Goal: Transaction & Acquisition: Purchase product/service

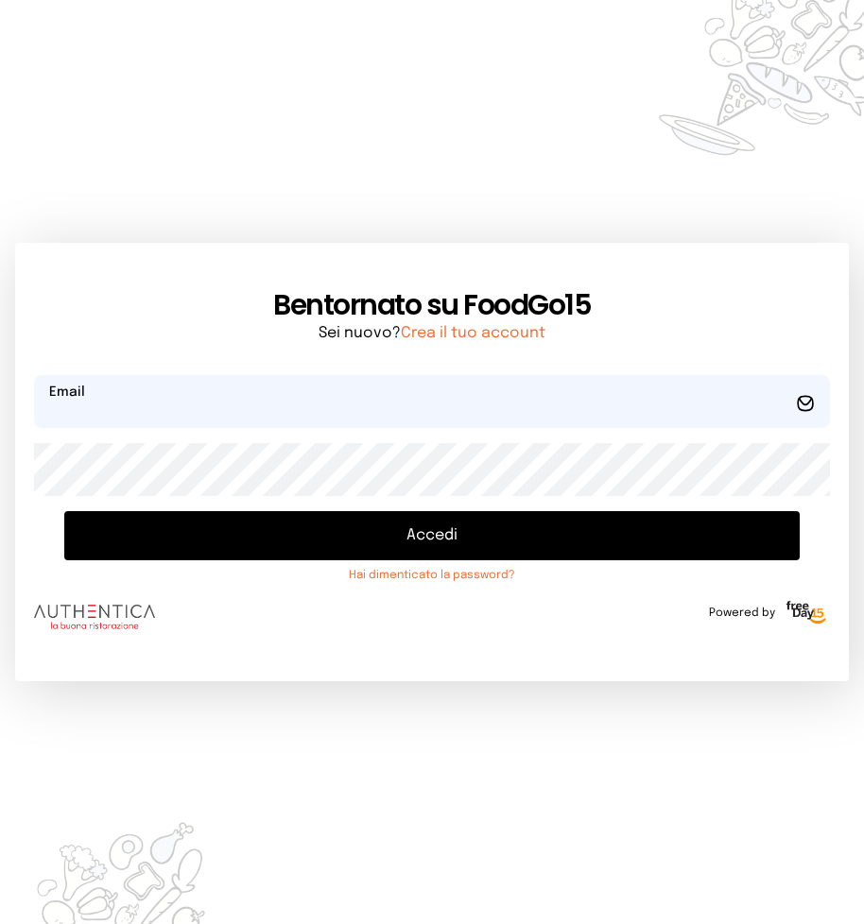
type input "**********"
click at [423, 532] on button "Accedi" at bounding box center [431, 535] width 735 height 49
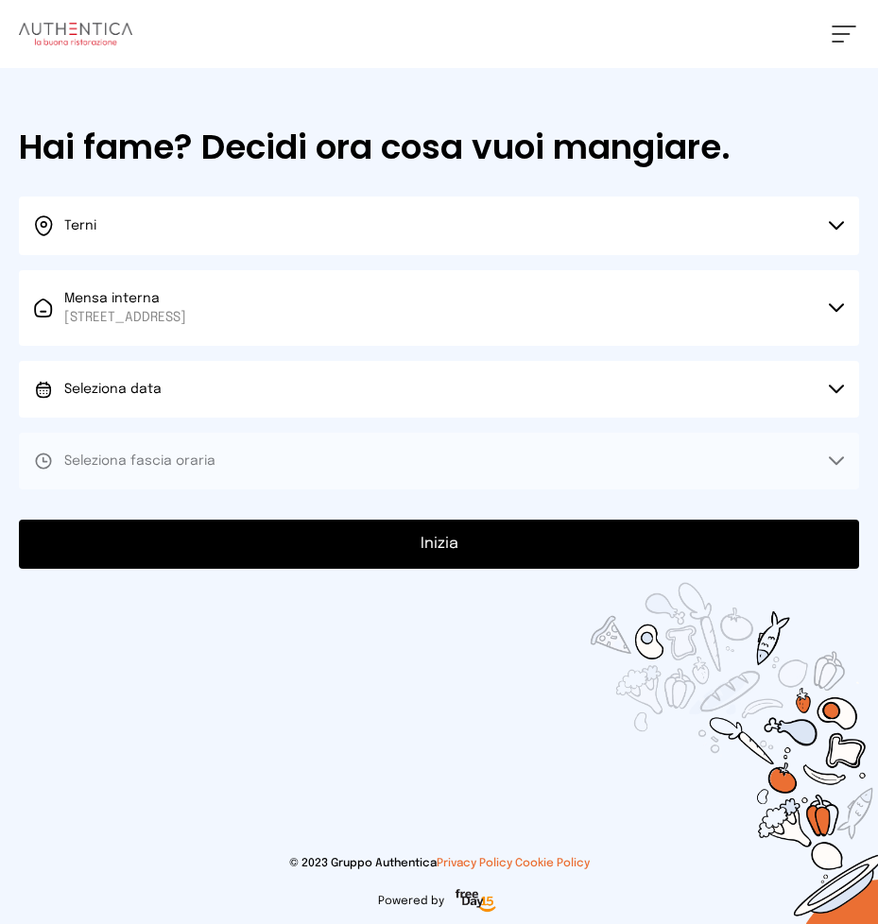
click at [827, 388] on button "Seleziona data" at bounding box center [439, 389] width 840 height 57
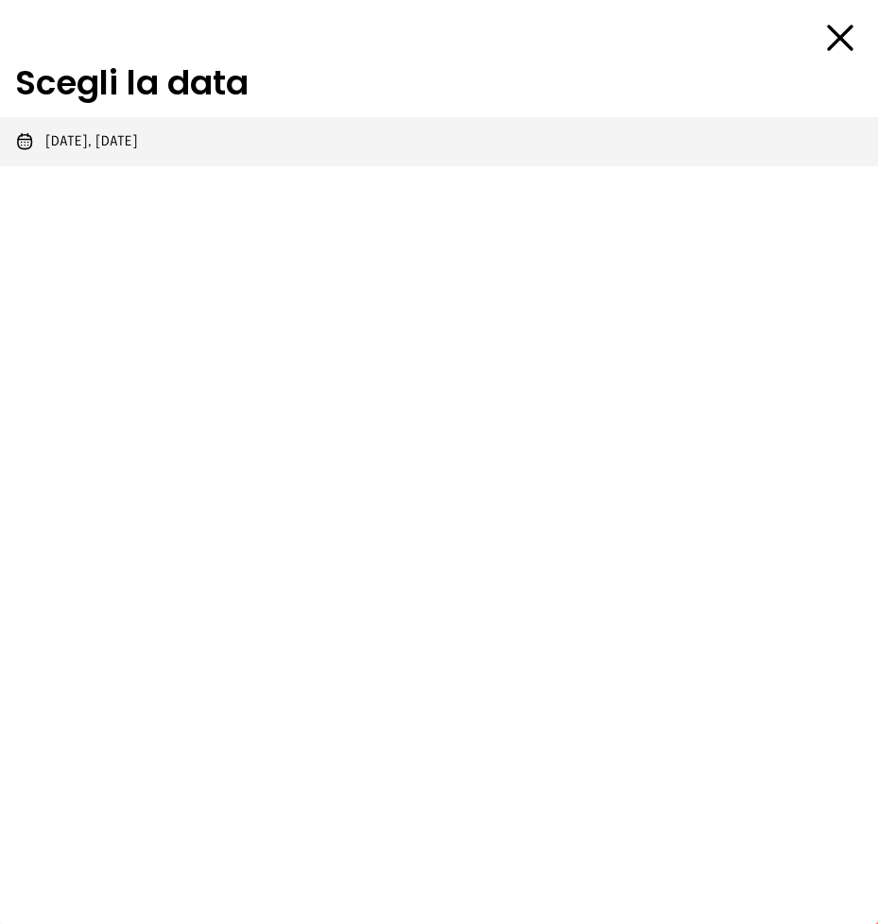
click at [93, 144] on span "[DATE], [DATE]" at bounding box center [91, 141] width 93 height 19
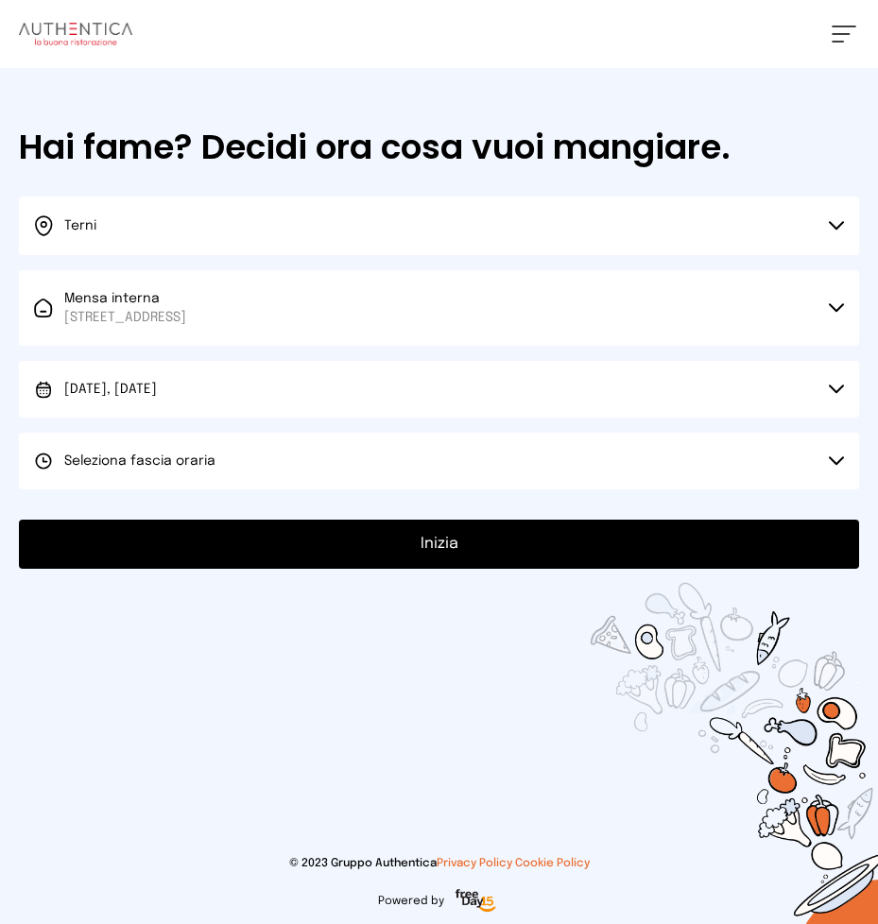
click at [837, 462] on icon at bounding box center [836, 461] width 15 height 9
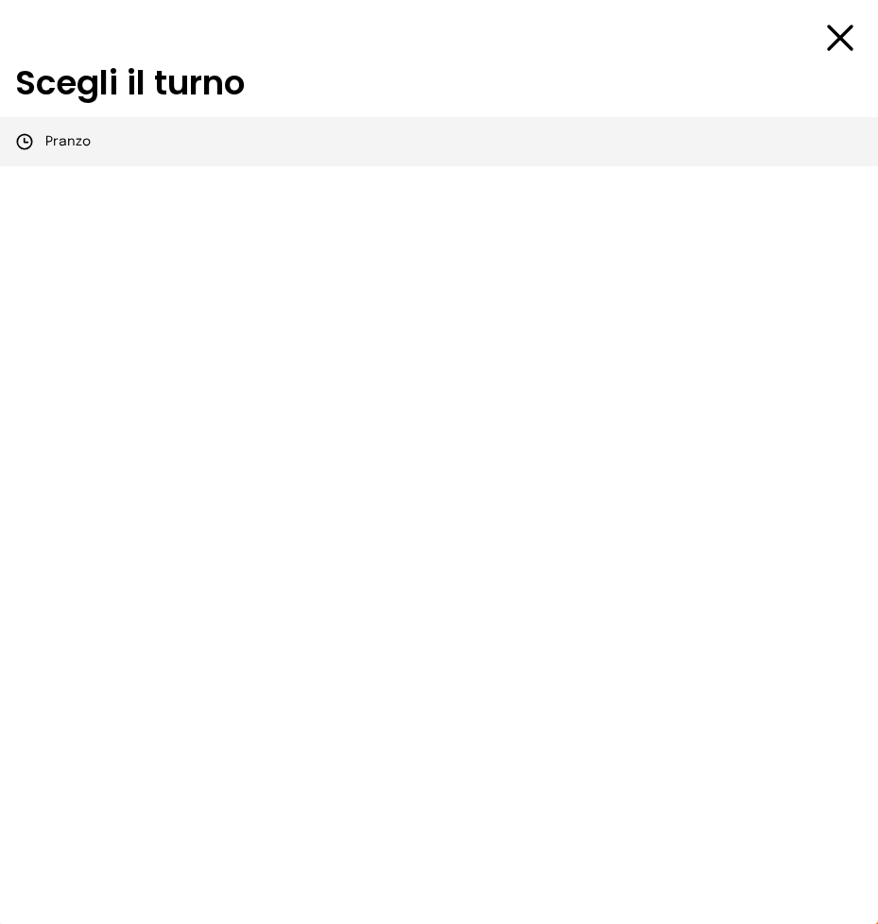
click at [90, 147] on li "Pranzo" at bounding box center [439, 141] width 878 height 49
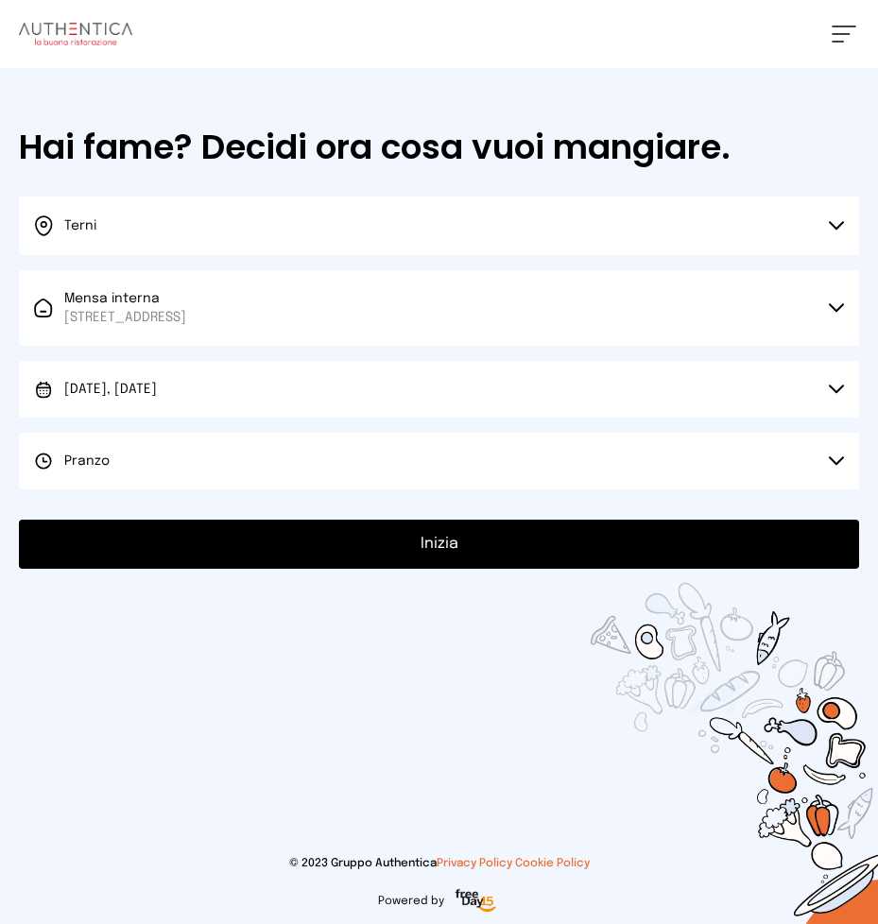
click at [472, 541] on button "Inizia" at bounding box center [439, 544] width 840 height 49
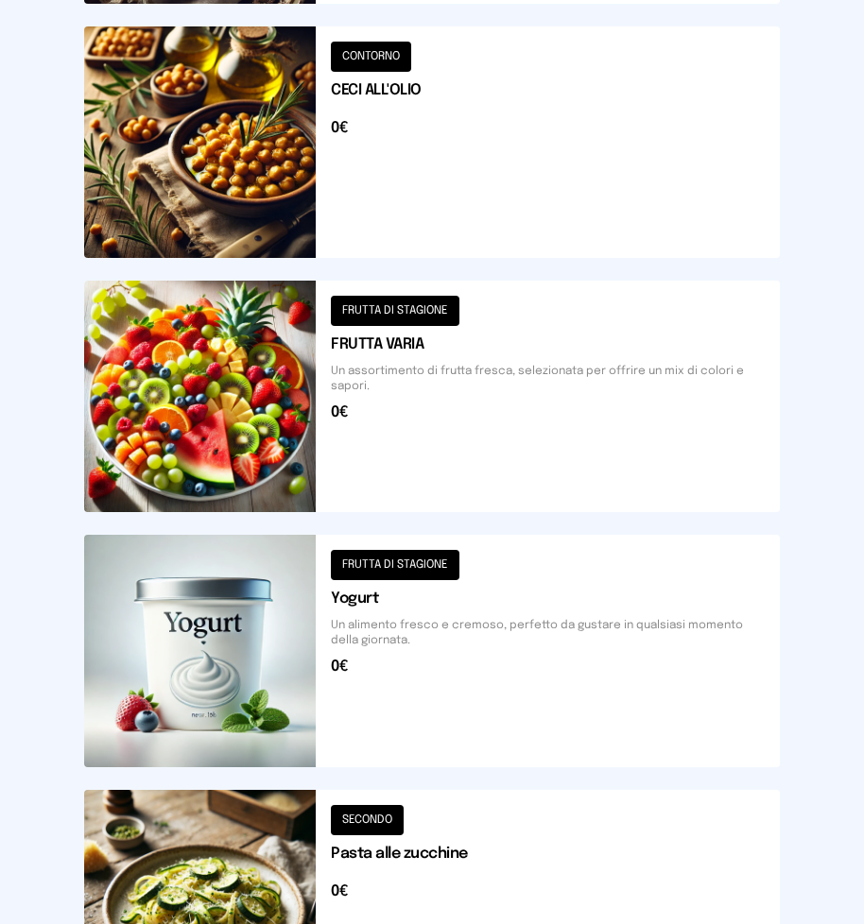
scroll to position [2234, 0]
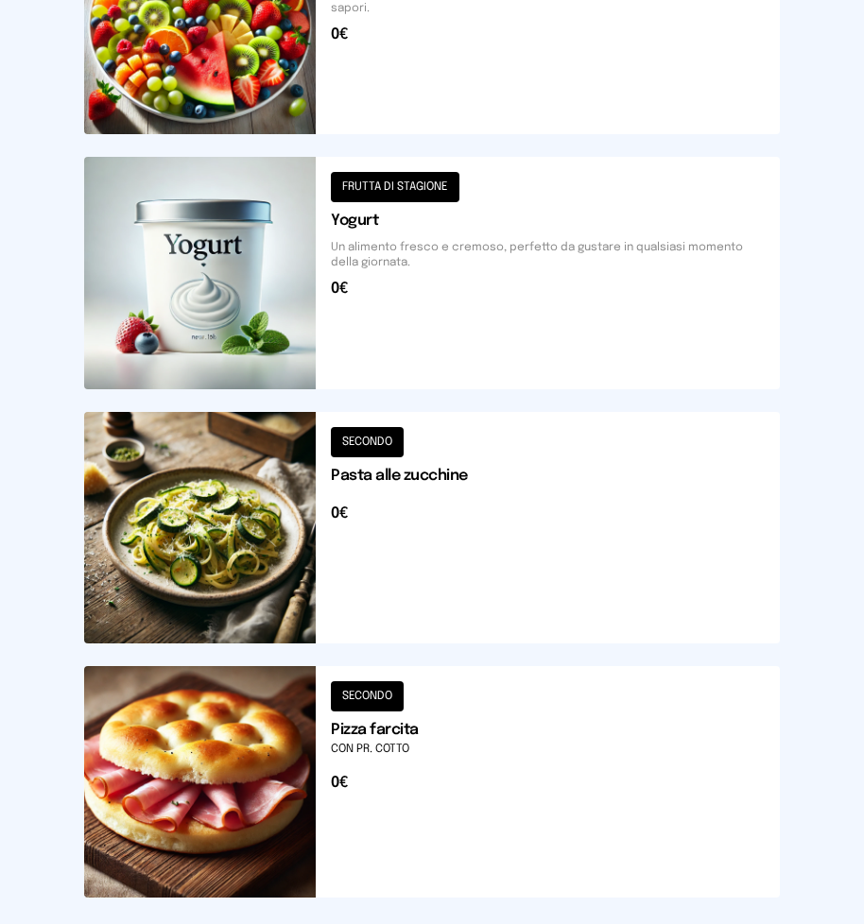
click at [414, 729] on button at bounding box center [432, 782] width 696 height 232
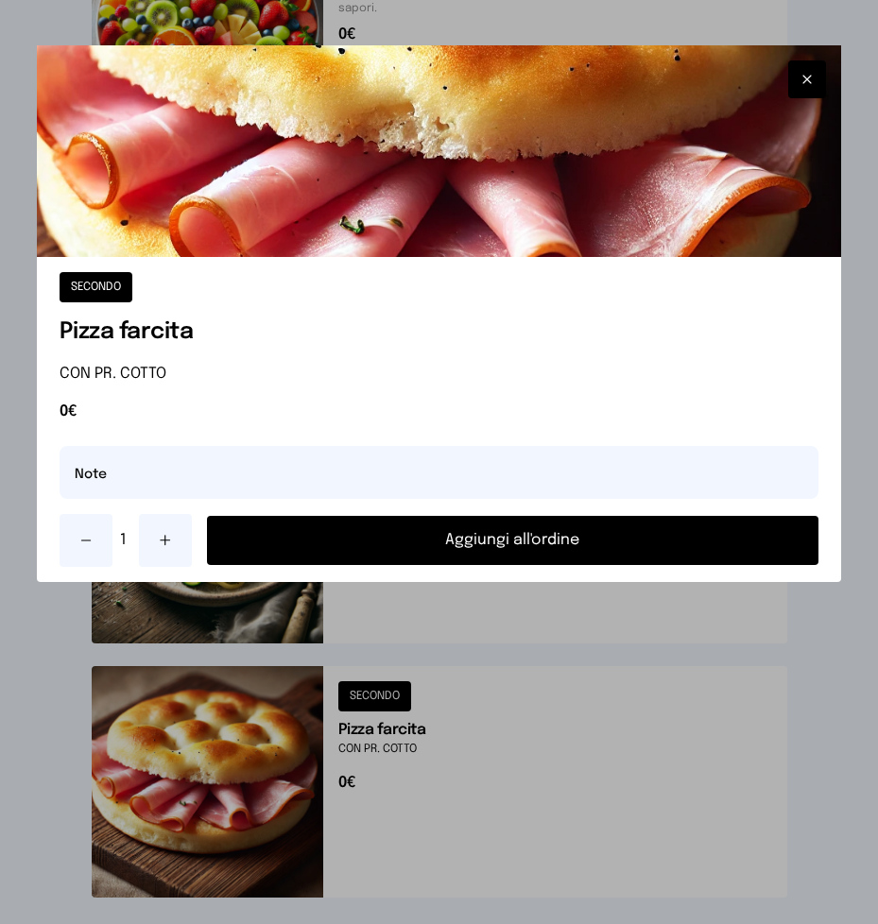
click at [485, 542] on button "Aggiungi all'ordine" at bounding box center [513, 540] width 612 height 49
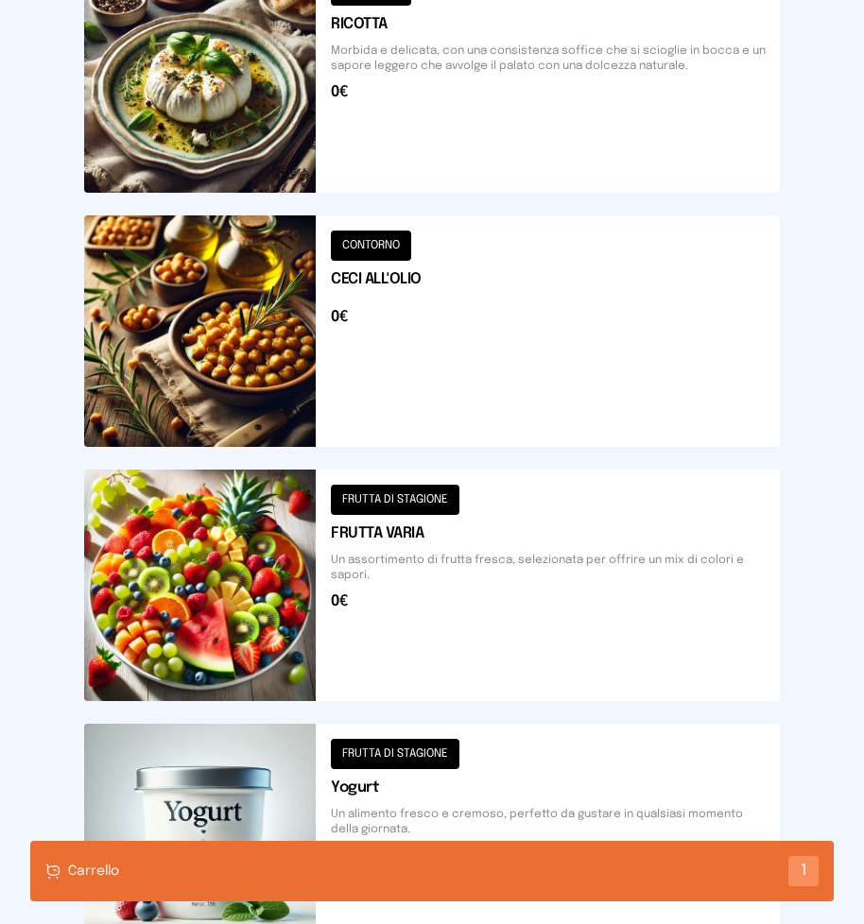
scroll to position [1383, 0]
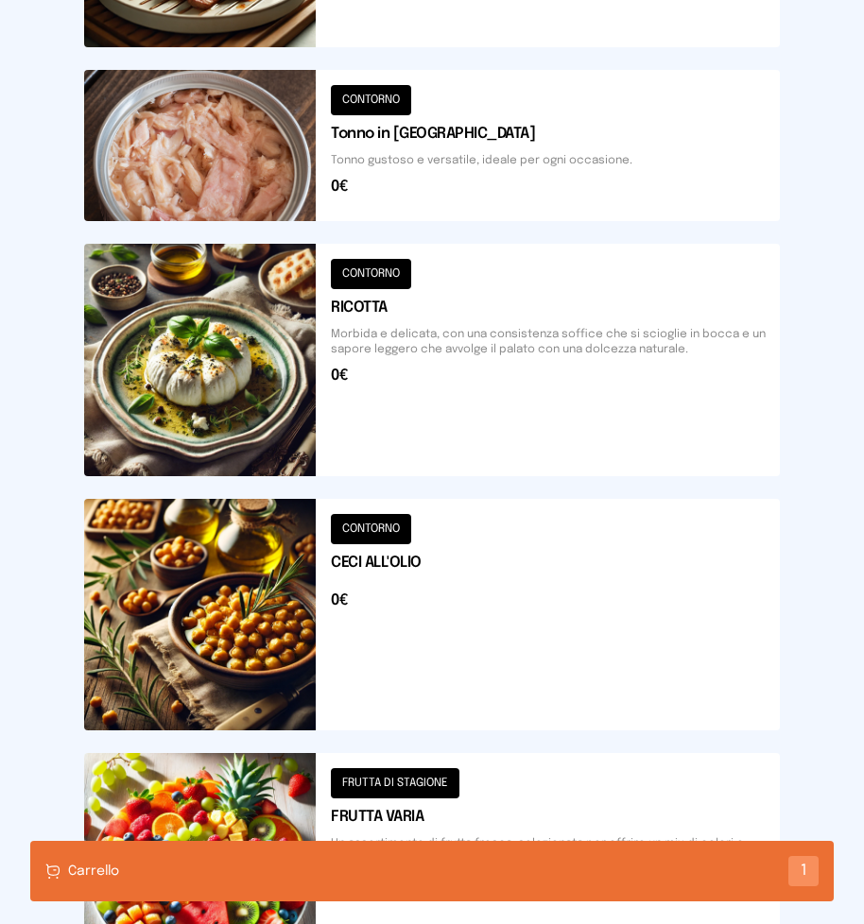
click at [447, 585] on button at bounding box center [432, 615] width 696 height 232
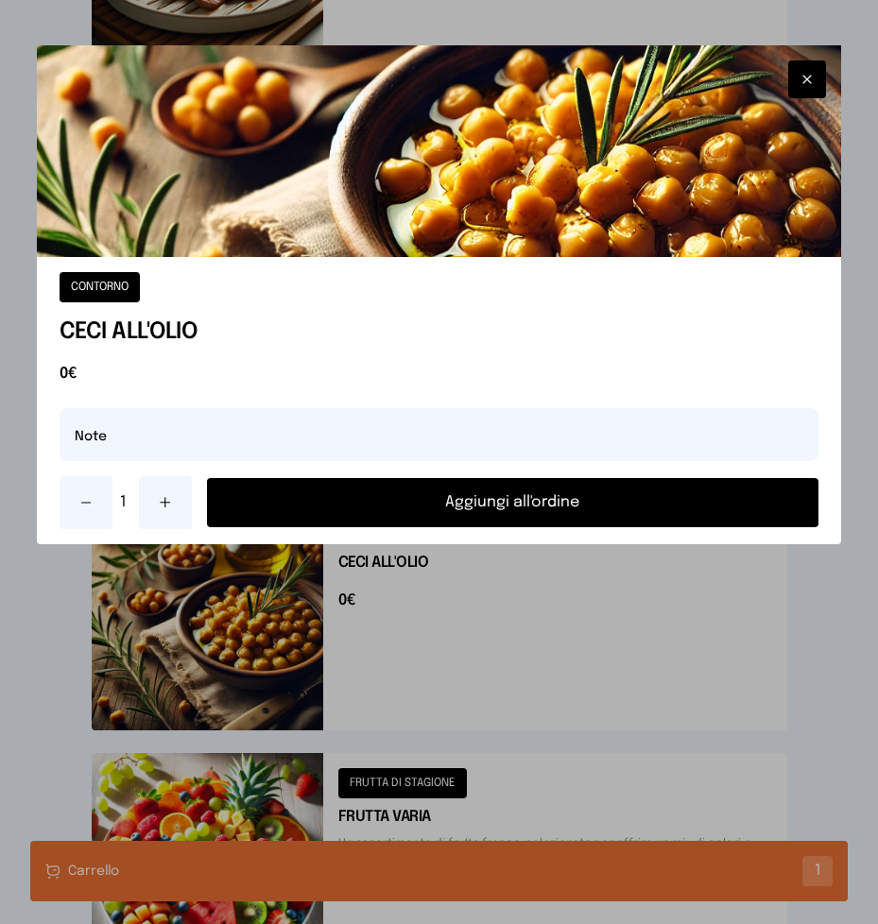
click at [473, 510] on button "Aggiungi all'ordine" at bounding box center [513, 502] width 612 height 49
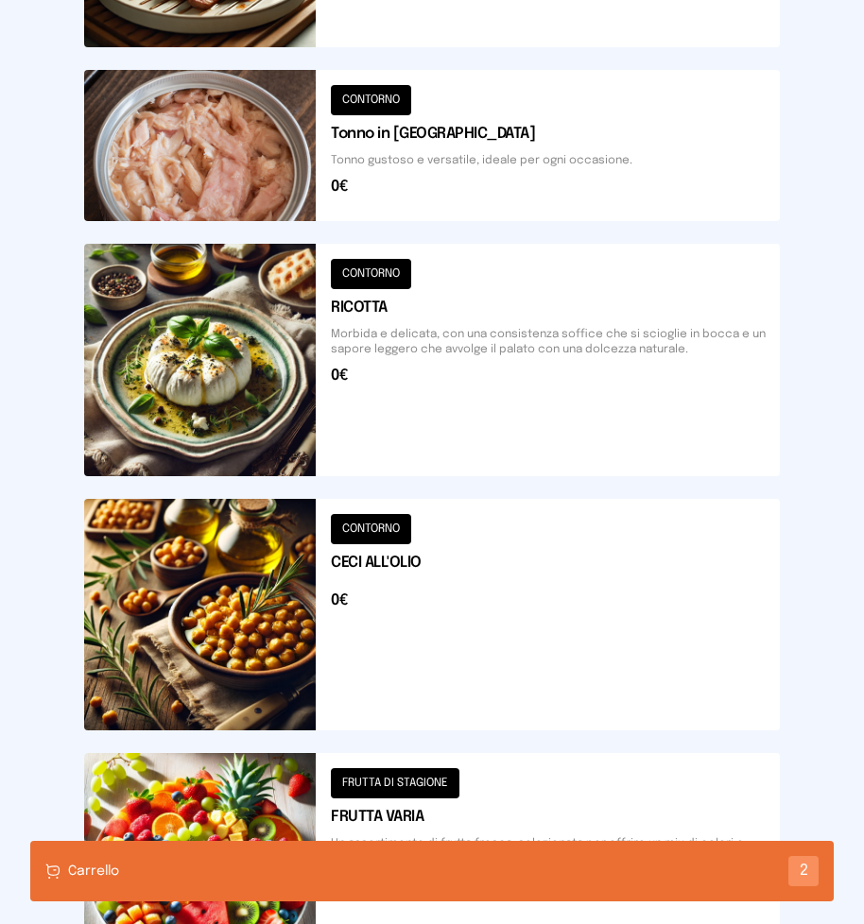
scroll to position [1099, 0]
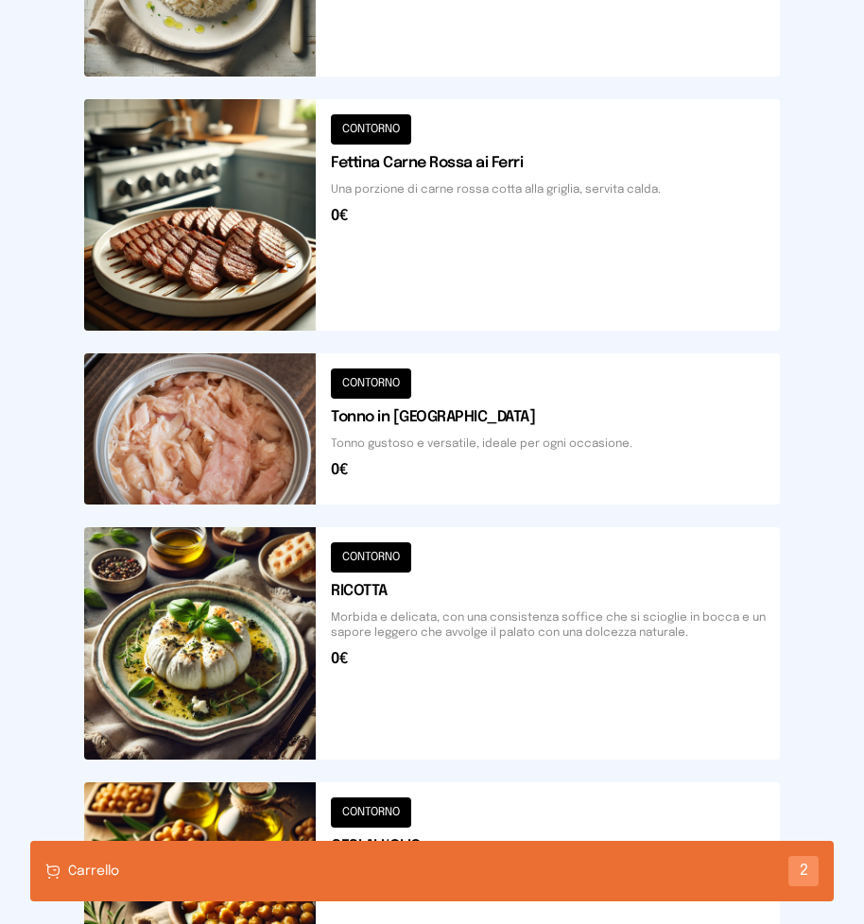
click at [440, 249] on button at bounding box center [432, 215] width 696 height 232
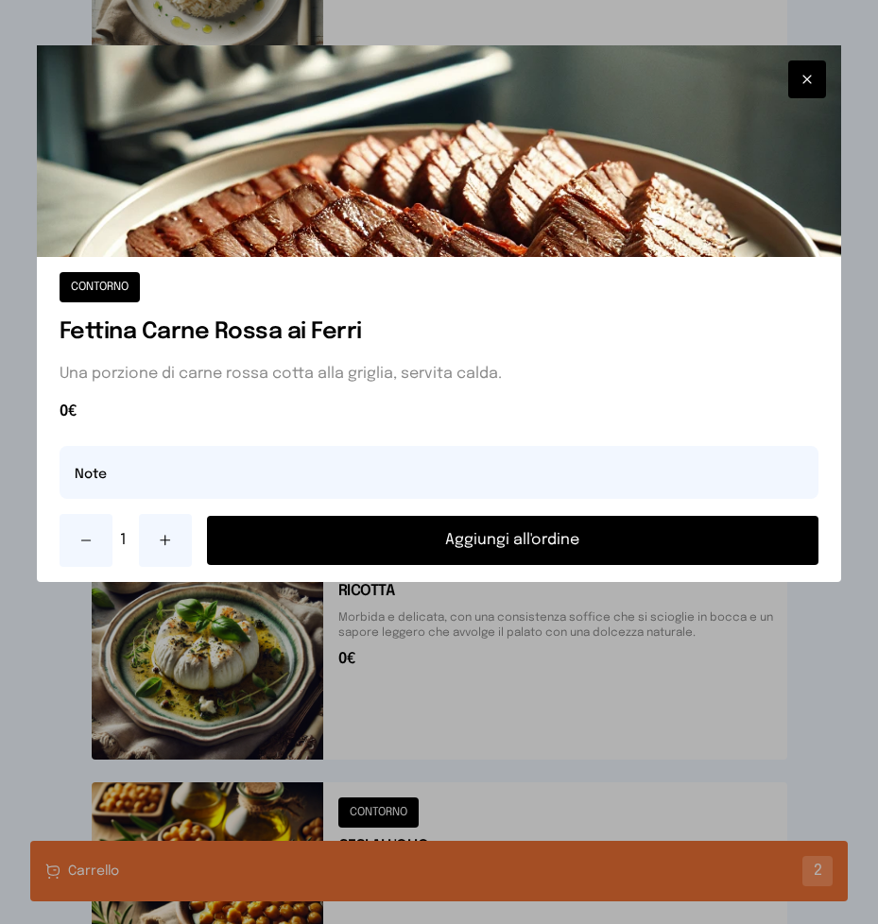
click at [493, 542] on button "Aggiungi all'ordine" at bounding box center [513, 540] width 612 height 49
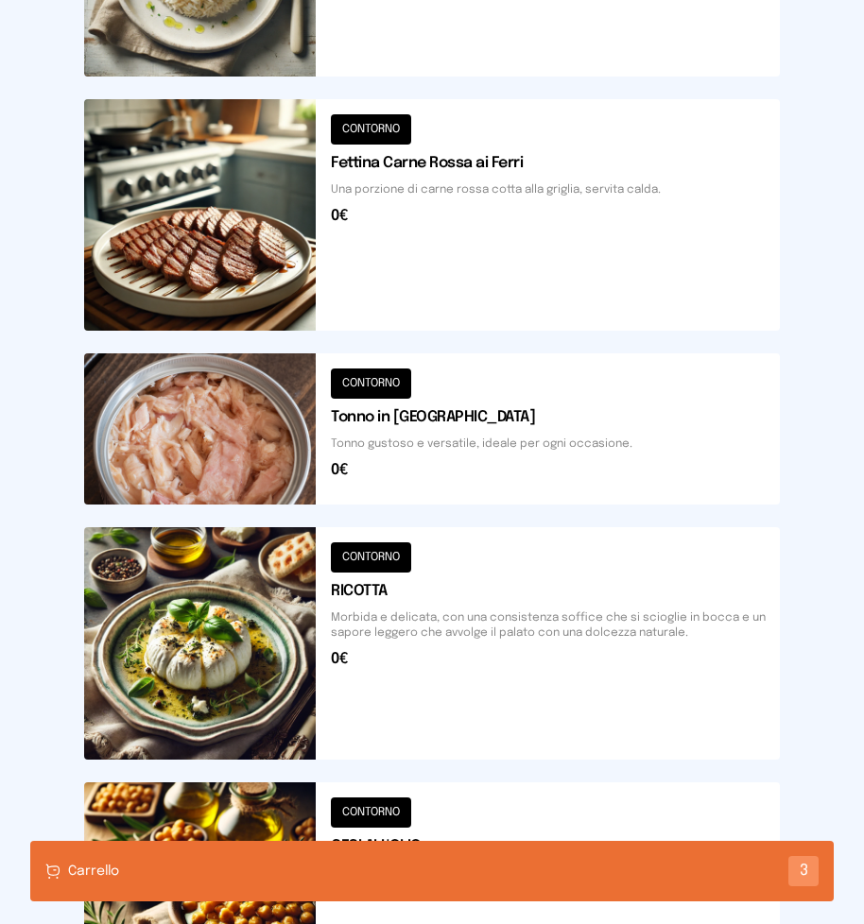
click at [308, 875] on div "Carrello 3" at bounding box center [431, 871] width 803 height 60
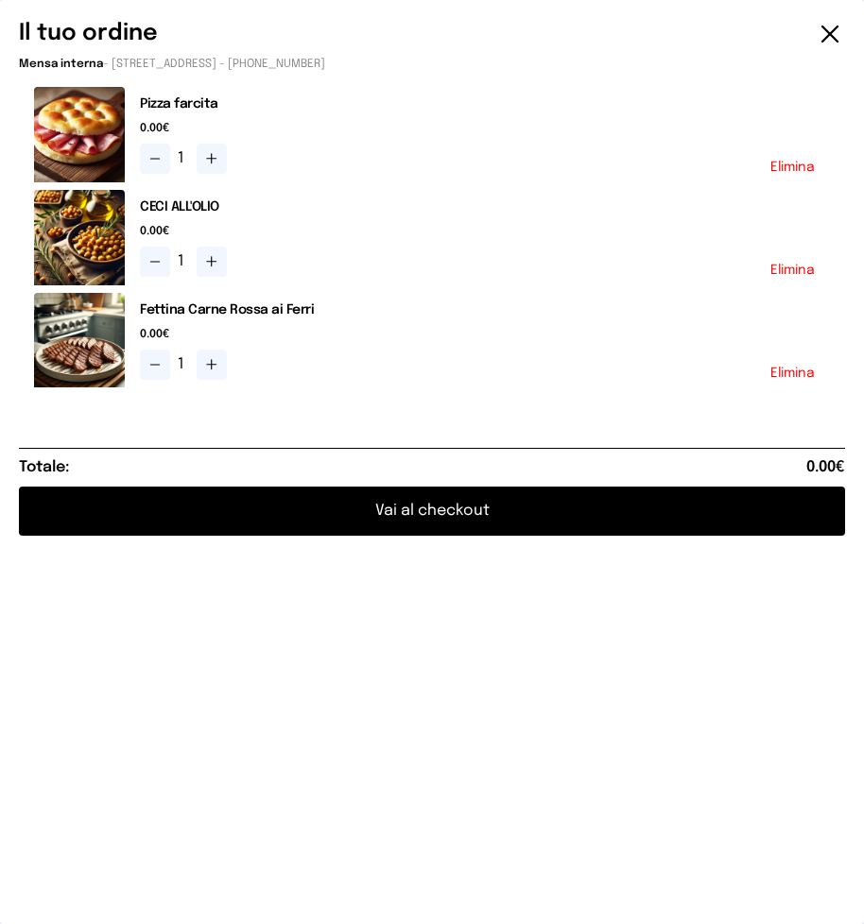
click at [778, 371] on button "Elimina" at bounding box center [792, 373] width 44 height 13
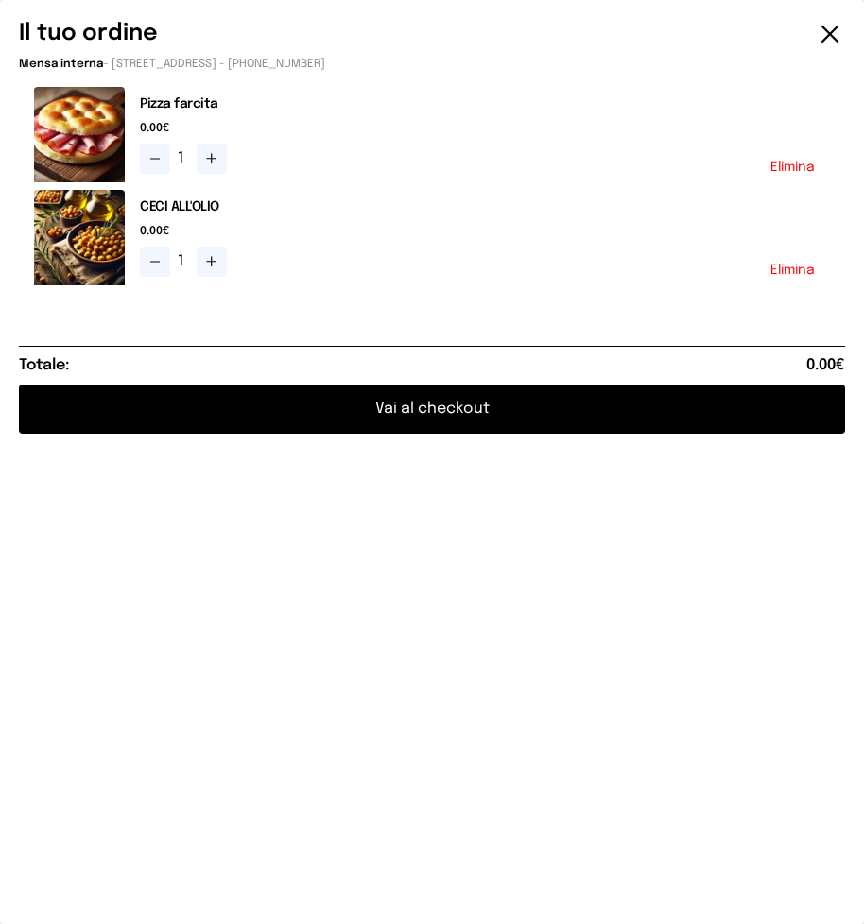
click at [446, 407] on button "Vai al checkout" at bounding box center [432, 409] width 826 height 49
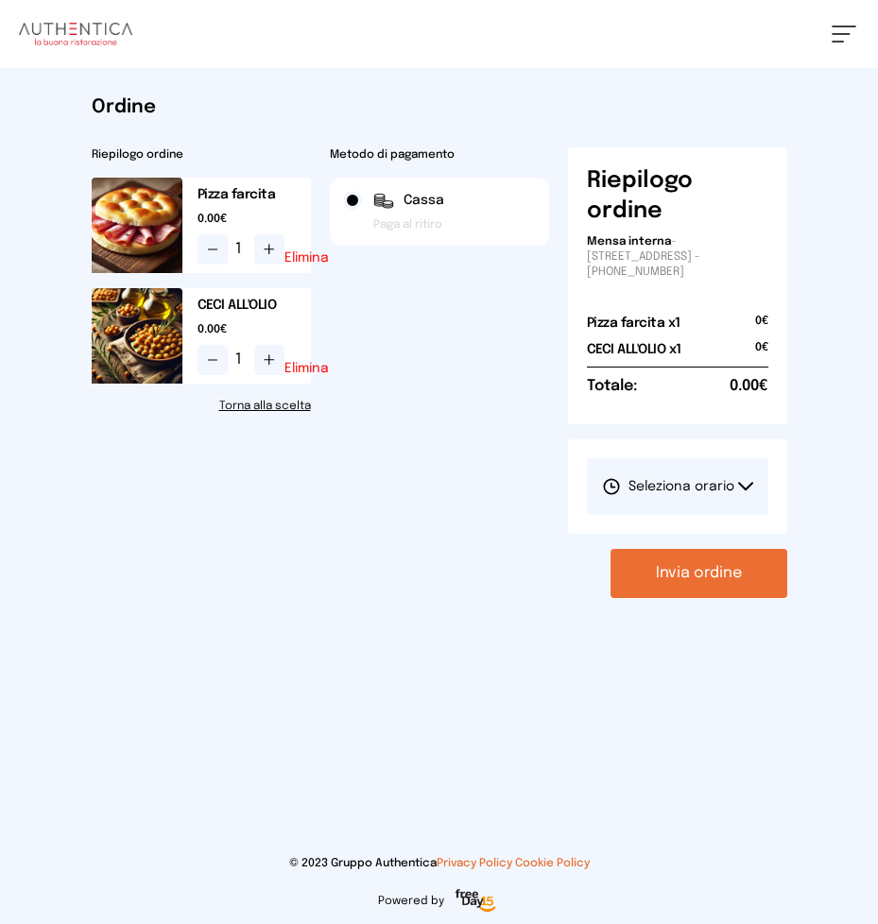
click at [745, 480] on button "Seleziona orario" at bounding box center [677, 486] width 181 height 57
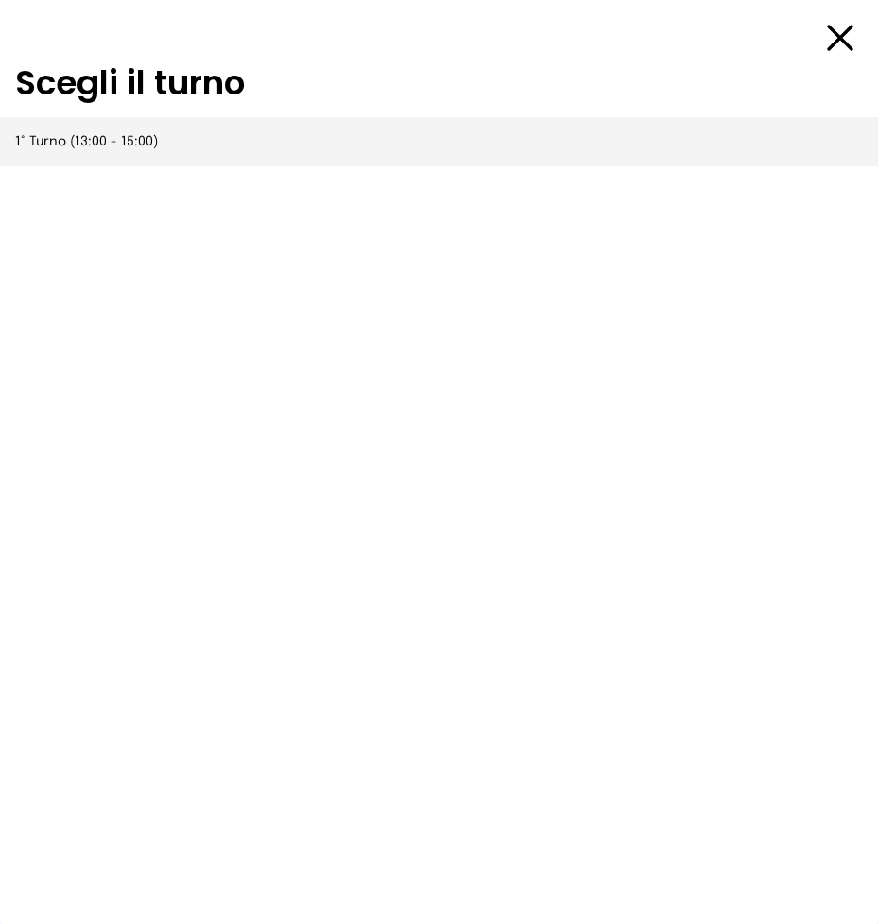
click at [99, 135] on span "1° Turno (13:00 - 15:00)" at bounding box center [86, 141] width 143 height 19
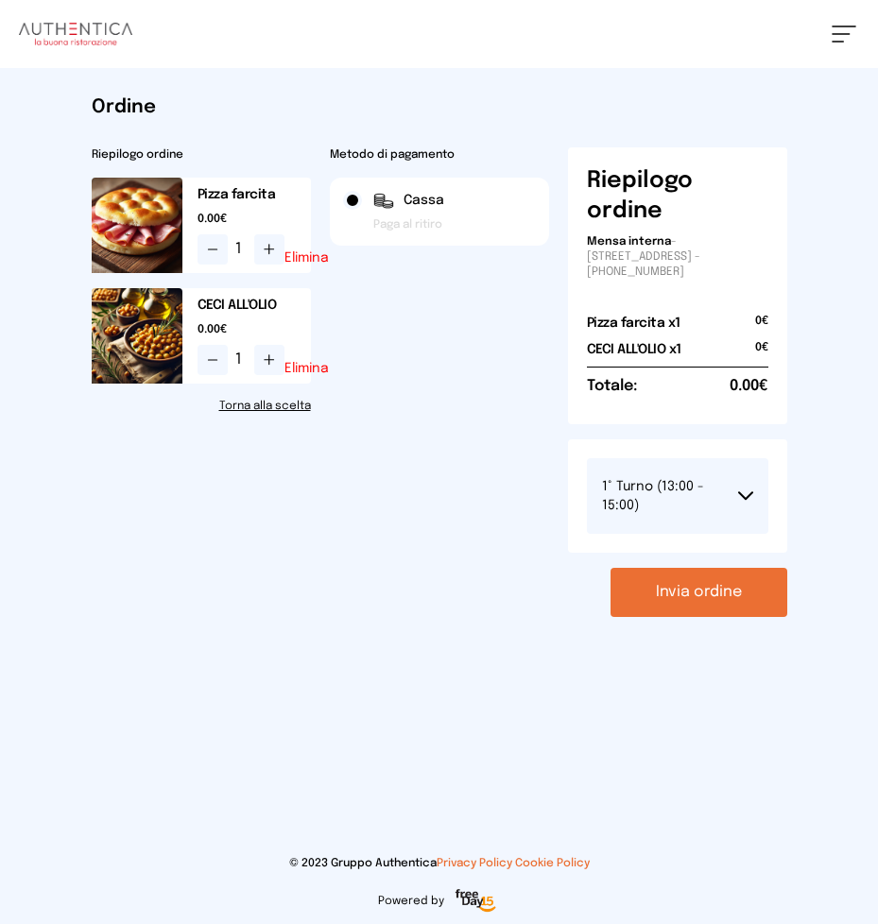
click at [681, 589] on button "Invia ordine" at bounding box center [699, 592] width 177 height 49
